Goal: Task Accomplishment & Management: Complete application form

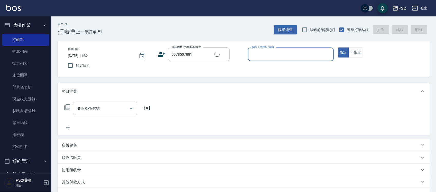
type input "[PERSON_NAME]/0978507881/"
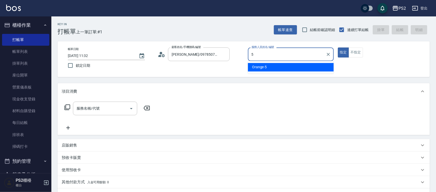
type input "Orange-5"
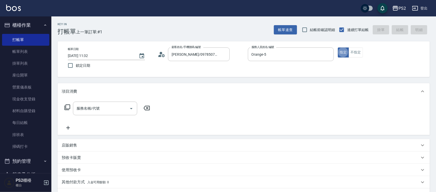
type button "true"
click at [355, 52] on button "不指定" at bounding box center [356, 53] width 14 height 10
click at [105, 109] on input "服務名稱/代號" at bounding box center [101, 108] width 52 height 9
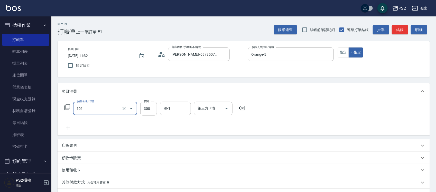
type input "洗髮(101)"
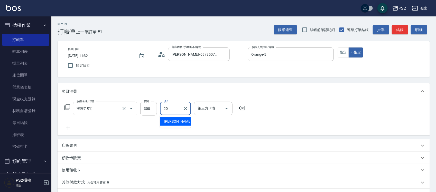
type input "[PERSON_NAME]-20"
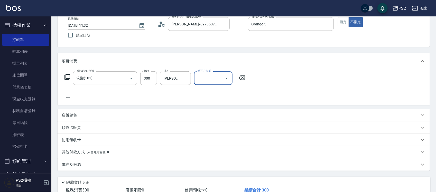
scroll to position [66, 0]
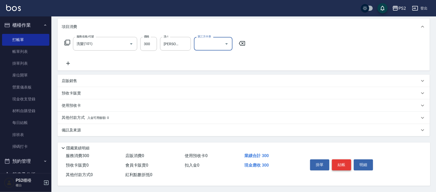
click at [344, 161] on button "結帳" at bounding box center [341, 165] width 19 height 11
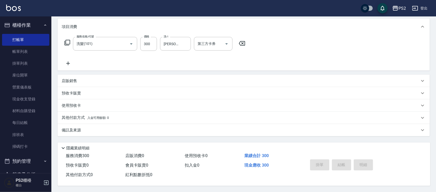
type input "[DATE] 17:03"
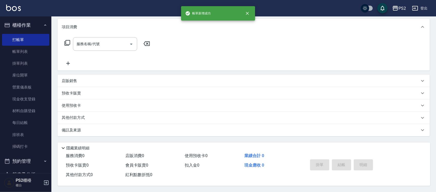
scroll to position [0, 0]
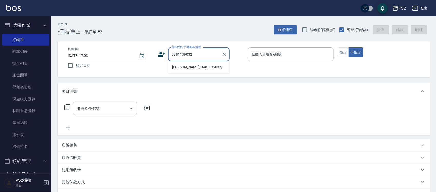
type input "[PERSON_NAME]/0981139032/"
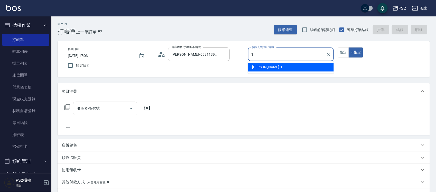
type input "Polly-1"
type button "false"
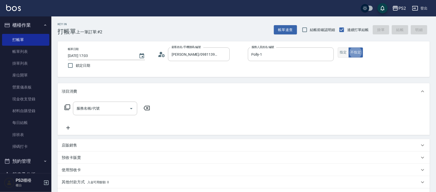
click at [343, 52] on button "指定" at bounding box center [343, 53] width 11 height 10
click at [117, 105] on input "服務名稱/代號" at bounding box center [101, 108] width 52 height 9
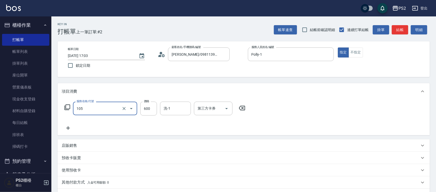
type input "A級洗剪600(105)"
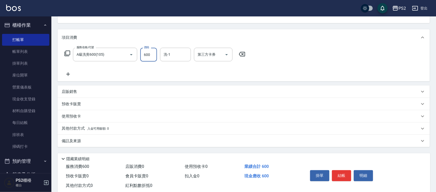
scroll to position [66, 0]
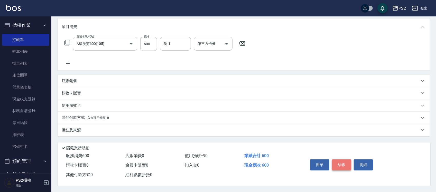
click at [343, 165] on button "結帳" at bounding box center [341, 165] width 19 height 11
type input "[DATE] 17:04"
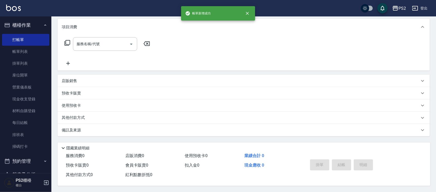
scroll to position [0, 0]
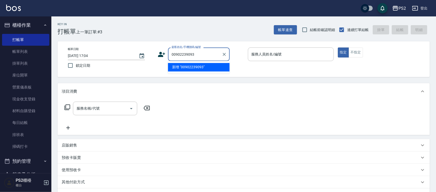
click at [173, 53] on input "00902239093" at bounding box center [195, 54] width 49 height 9
type input "[PERSON_NAME]/0902239093/"
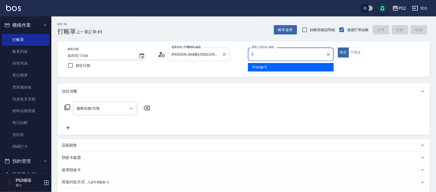
type input "Orange-5"
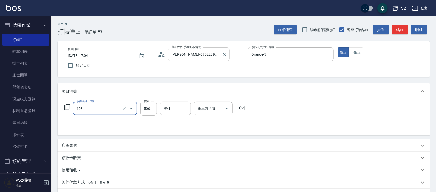
type input "B級洗剪500(103)"
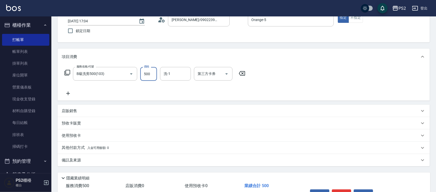
scroll to position [66, 0]
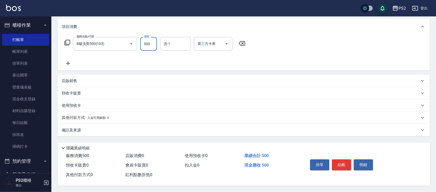
click at [158, 80] on div "店販銷售" at bounding box center [241, 80] width 358 height 5
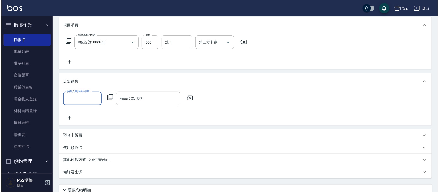
scroll to position [0, 0]
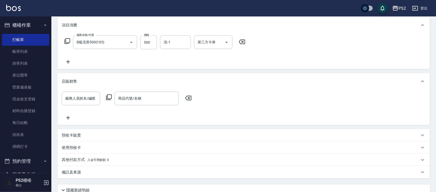
click at [110, 95] on icon at bounding box center [109, 97] width 6 height 6
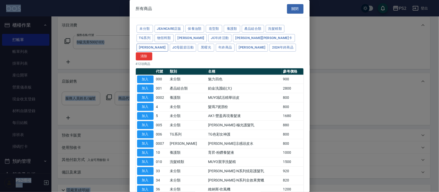
click at [168, 44] on button "[PERSON_NAME]" at bounding box center [153, 48] width 32 height 8
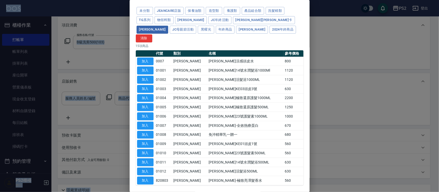
scroll to position [32, 0]
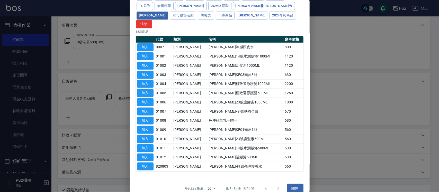
click at [277, 183] on div at bounding box center [272, 189] width 25 height 12
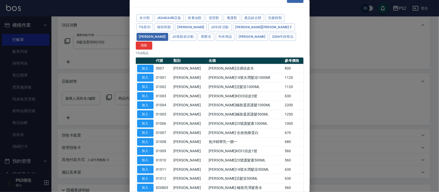
scroll to position [0, 0]
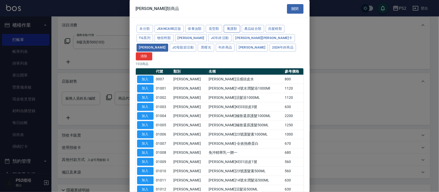
click at [231, 29] on button "養護類" at bounding box center [232, 29] width 16 height 8
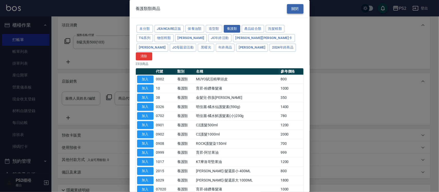
click at [296, 8] on button "關閉" at bounding box center [295, 9] width 16 height 10
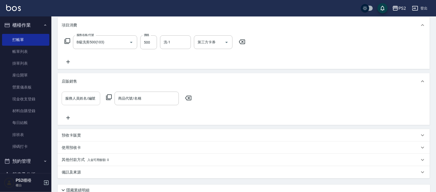
click at [75, 96] on div "服務人員姓名/編號 服務人員姓名/編號" at bounding box center [81, 99] width 39 height 14
type input "Orange-5"
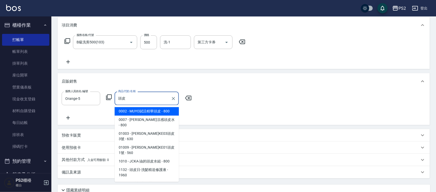
type input "投"
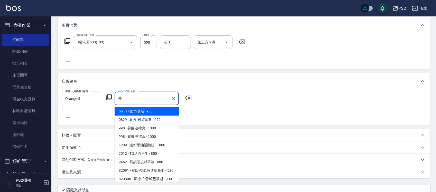
click at [167, 127] on span "998 - 養髮液禮盒 - 1000" at bounding box center [147, 128] width 64 height 8
type input "養髮液禮盒"
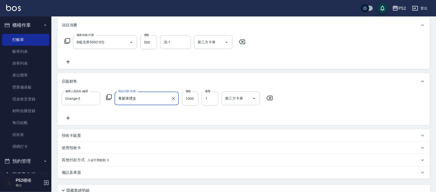
click at [170, 97] on button "Clear" at bounding box center [173, 98] width 7 height 7
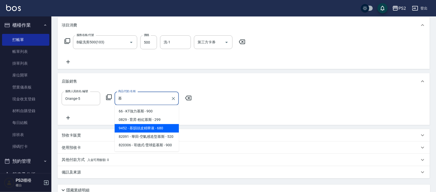
type input "養髮液禮盒"
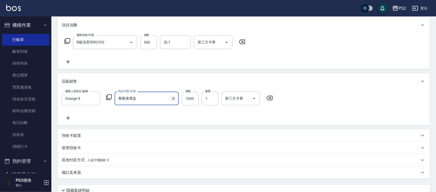
click at [174, 97] on icon "Clear" at bounding box center [173, 98] width 5 height 5
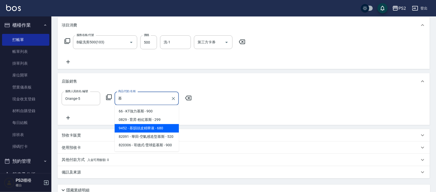
type input "養髮液禮盒"
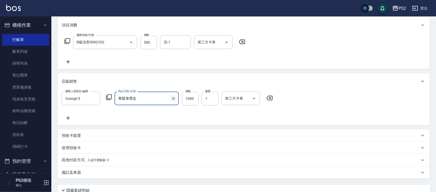
click at [172, 99] on icon "Clear" at bounding box center [173, 98] width 5 height 5
click at [172, 99] on input "商品代號/名稱" at bounding box center [147, 98] width 60 height 9
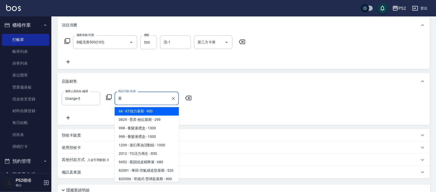
click at [149, 124] on span "998 - 養髮液禮盒 - 1000" at bounding box center [147, 128] width 64 height 8
type input "養髮液禮盒"
click at [149, 124] on div "服務人員姓名/編號 Orange-5 服務人員姓名/編號 商品代號/名稱 養髮液禮盒 商品代號/名稱" at bounding box center [244, 107] width 373 height 35
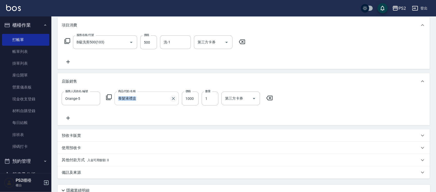
click at [174, 99] on icon "Clear" at bounding box center [173, 98] width 3 height 3
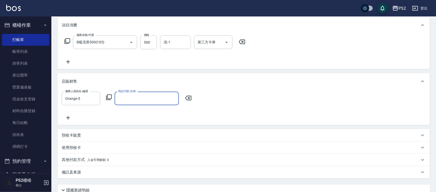
click at [106, 97] on icon at bounding box center [109, 97] width 6 height 6
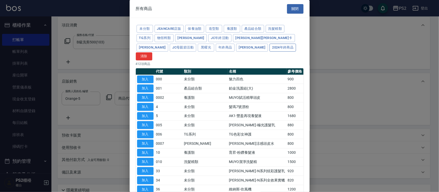
click at [270, 46] on button "2024年終商品" at bounding box center [283, 48] width 26 height 8
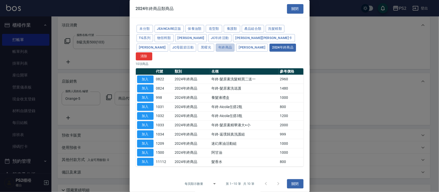
drag, startPoint x: 161, startPoint y: 48, endPoint x: 164, endPoint y: 49, distance: 3.4
click at [216, 48] on button "年終商品" at bounding box center [225, 48] width 19 height 8
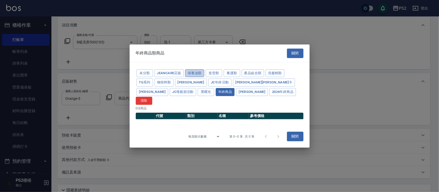
click at [193, 77] on button "保養油類" at bounding box center [194, 73] width 19 height 8
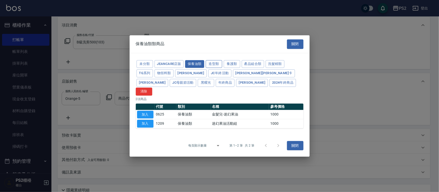
click at [213, 68] on button "造型類" at bounding box center [214, 64] width 16 height 8
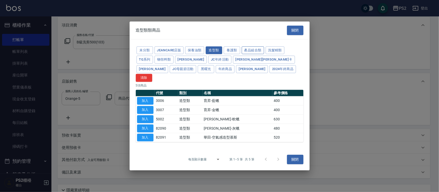
click at [242, 51] on button "產品組合類" at bounding box center [253, 50] width 22 height 8
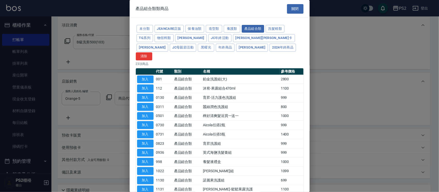
click at [244, 51] on div "未分類 JeanCare店販 保養油類 造型類 養護類 產品組合類 洗髮精類 TG系列 物領料類 卡碧兒 JC年終活動 [PERSON_NAME][PERSO…" at bounding box center [220, 42] width 168 height 36
click at [144, 28] on button "未分類" at bounding box center [145, 29] width 16 height 8
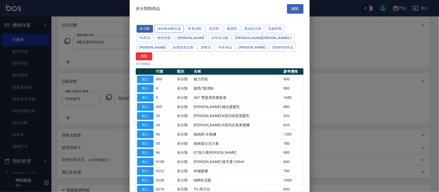
click at [180, 27] on button "JeanCare店販" at bounding box center [169, 29] width 29 height 8
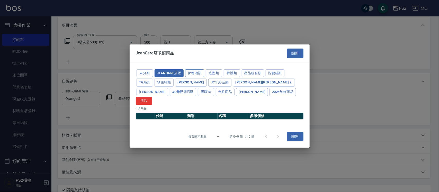
click at [195, 75] on button "保養油類" at bounding box center [194, 73] width 19 height 8
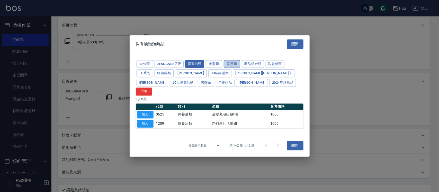
click at [236, 66] on button "養護類" at bounding box center [232, 64] width 16 height 8
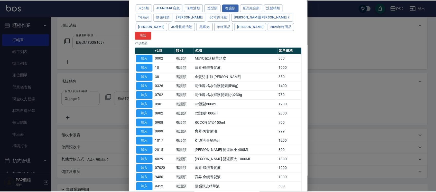
scroll to position [32, 0]
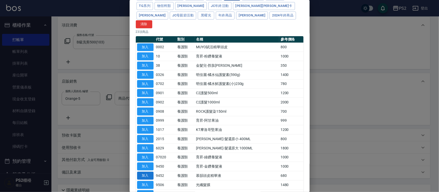
click at [145, 172] on button "加入" at bounding box center [145, 176] width 16 height 8
type input "慕韻頭皮精華液"
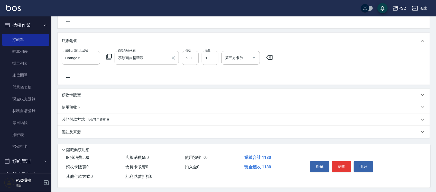
scroll to position [111, 0]
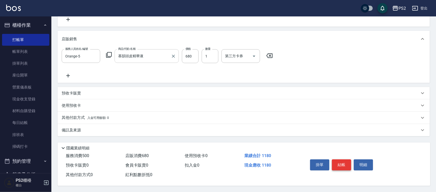
click at [339, 161] on button "結帳" at bounding box center [341, 165] width 19 height 11
type input "[DATE] 17:07"
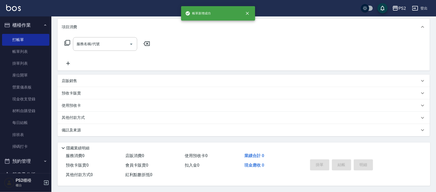
scroll to position [0, 0]
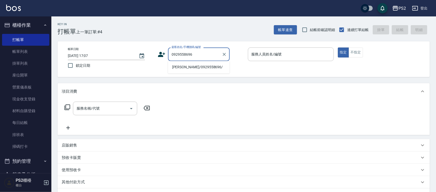
type input "[PERSON_NAME]/0929558696/"
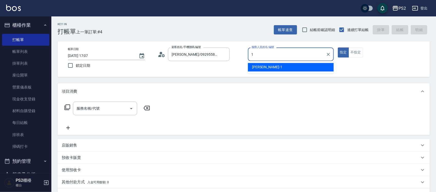
type input "Polly-1"
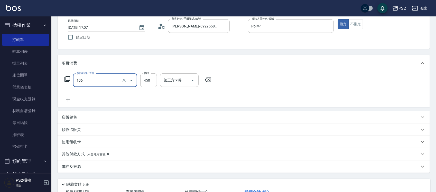
scroll to position [66, 0]
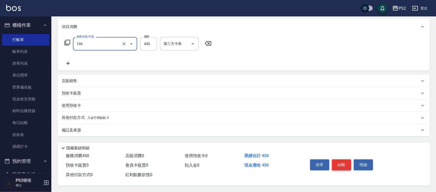
type input "A級單剪(106)"
click at [337, 160] on button "結帳" at bounding box center [341, 165] width 19 height 11
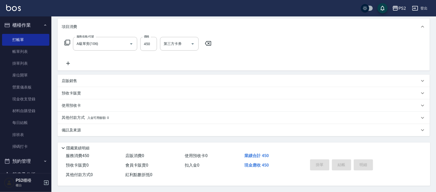
type input "[DATE] 17:08"
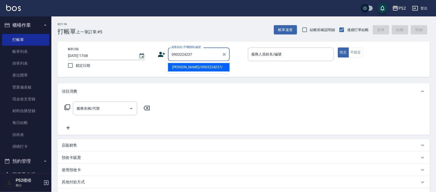
type input "[PERSON_NAME]/0903224237/"
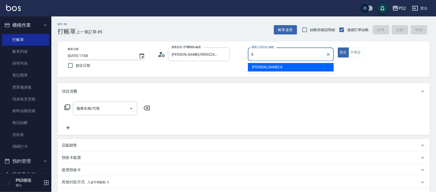
type input "Lori-8"
